Goal: Find specific page/section: Find specific page/section

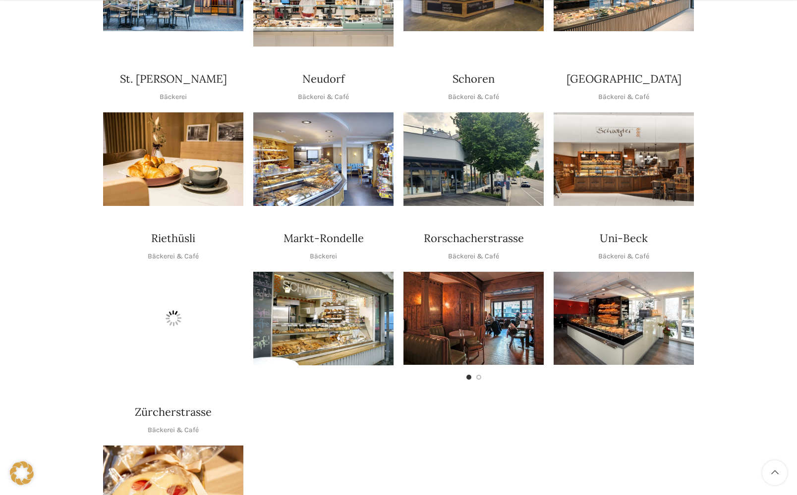
scroll to position [347, 0]
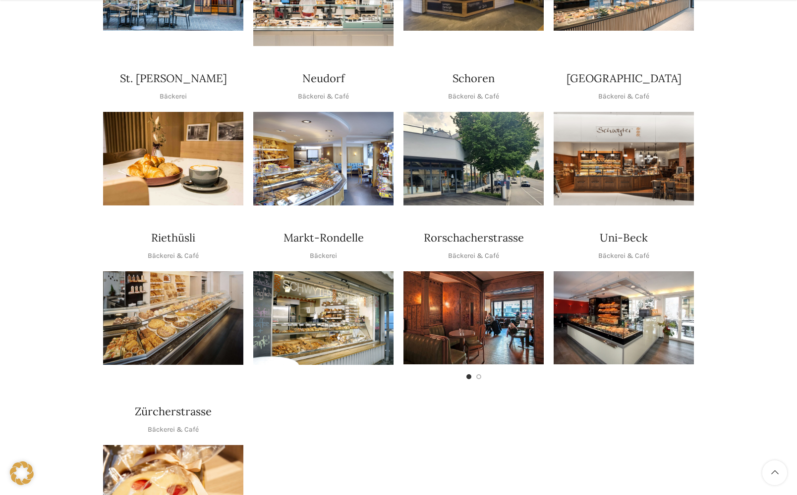
click at [159, 304] on img "1 / 1" at bounding box center [173, 318] width 140 height 94
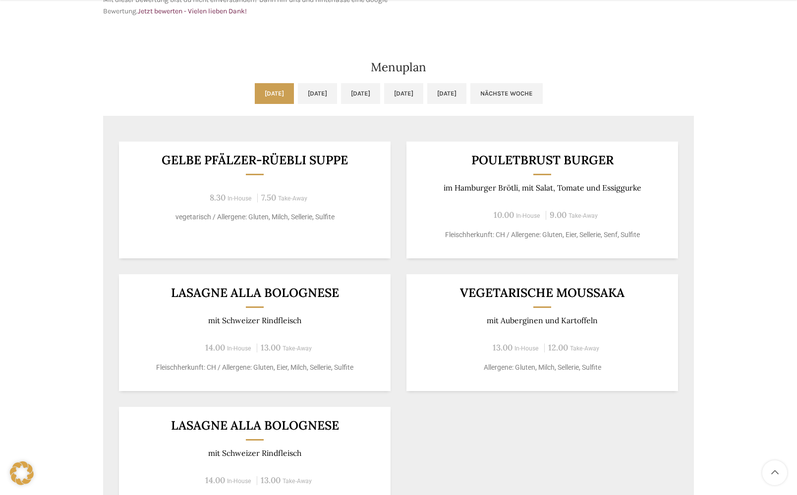
scroll to position [495, 0]
drag, startPoint x: 363, startPoint y: 168, endPoint x: 151, endPoint y: 156, distance: 212.4
click at [151, 156] on div "Gelbe Pfälzer-Rüebli Suppe 8.30 In-House 7.50 Take-Away vegetarisch / Allergene…" at bounding box center [254, 199] width 271 height 117
copy div "Gelbe Pfälzer-Rüebli Suppe"
